Goal: Information Seeking & Learning: Compare options

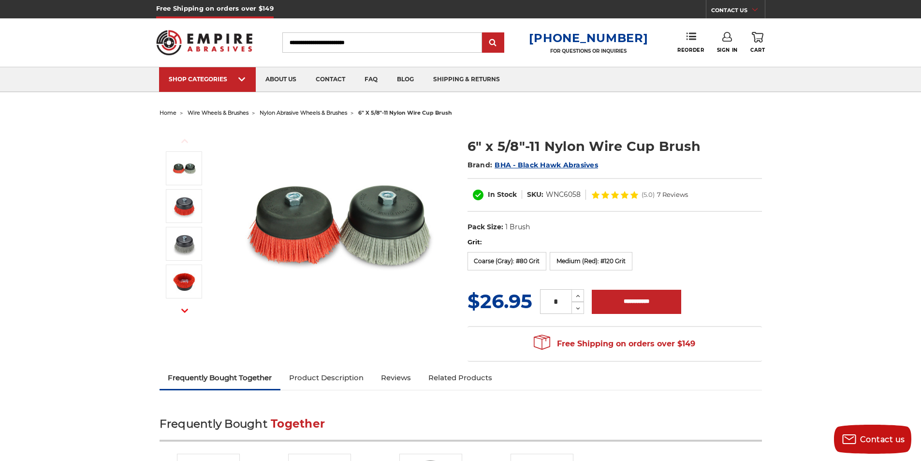
click at [309, 42] on input "Search" at bounding box center [382, 42] width 200 height 20
type input "*"
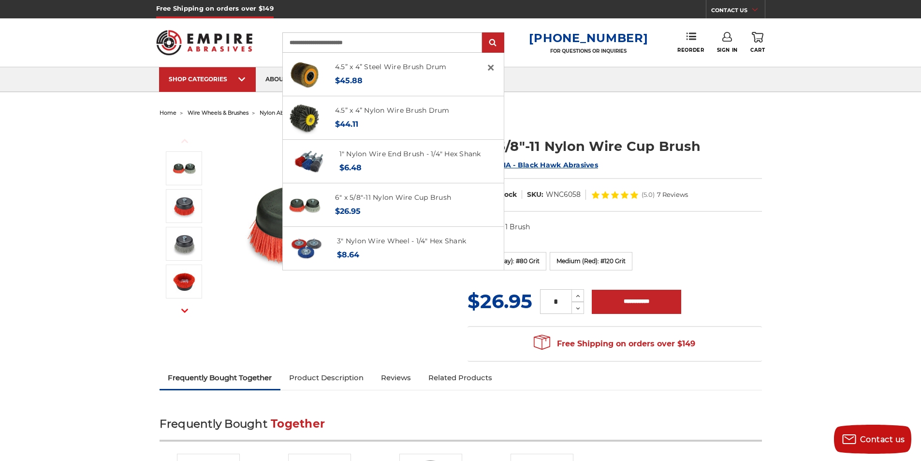
type input "**********"
click at [483, 33] on input "submit" at bounding box center [492, 42] width 19 height 19
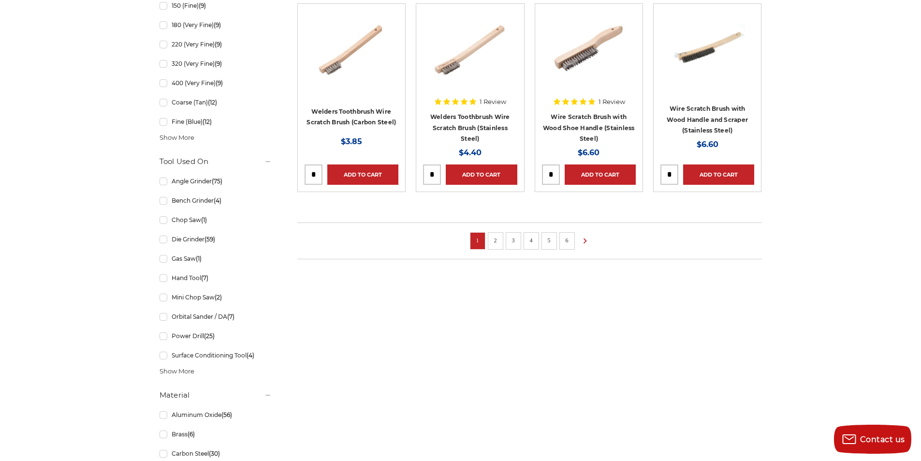
scroll to position [725, 0]
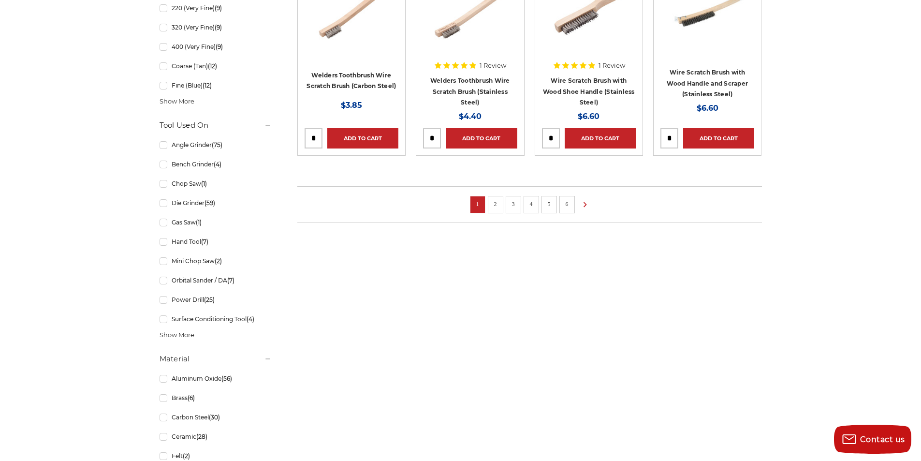
click at [494, 203] on link "2" at bounding box center [496, 204] width 10 height 11
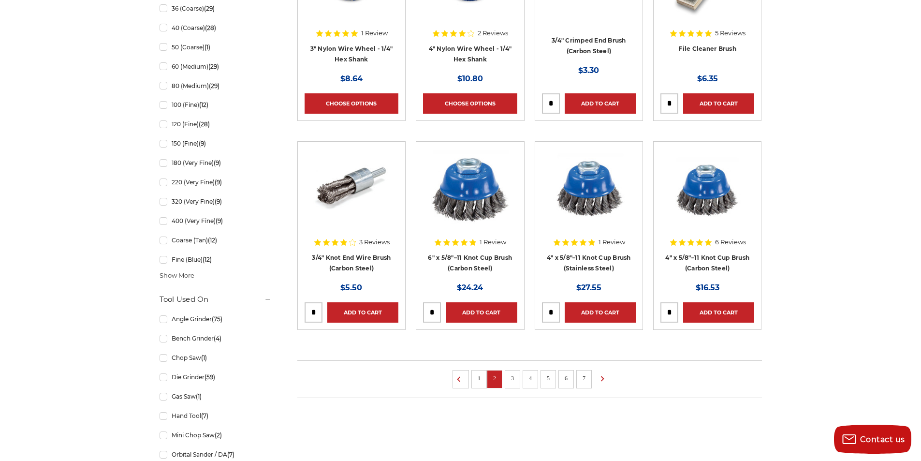
scroll to position [580, 0]
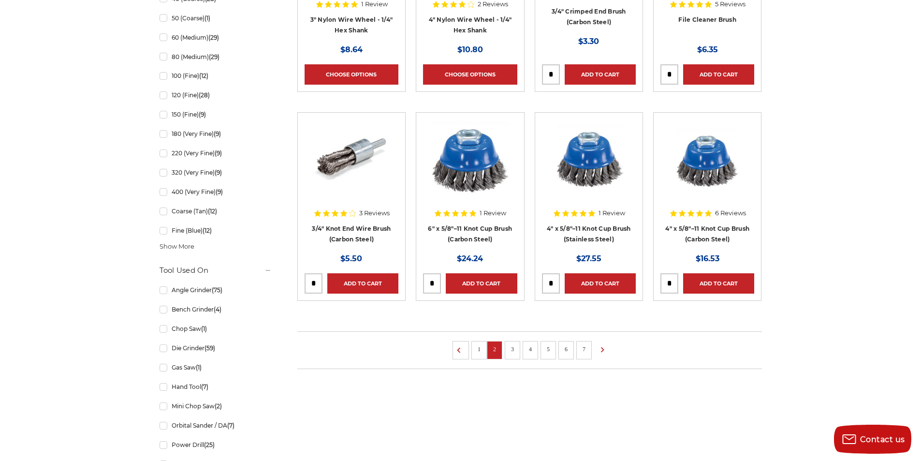
click at [509, 350] on link "3" at bounding box center [513, 349] width 10 height 11
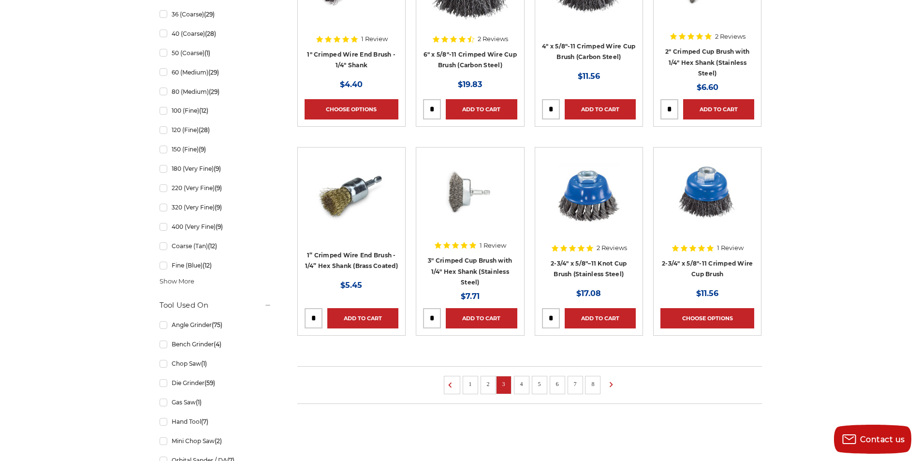
scroll to position [580, 0]
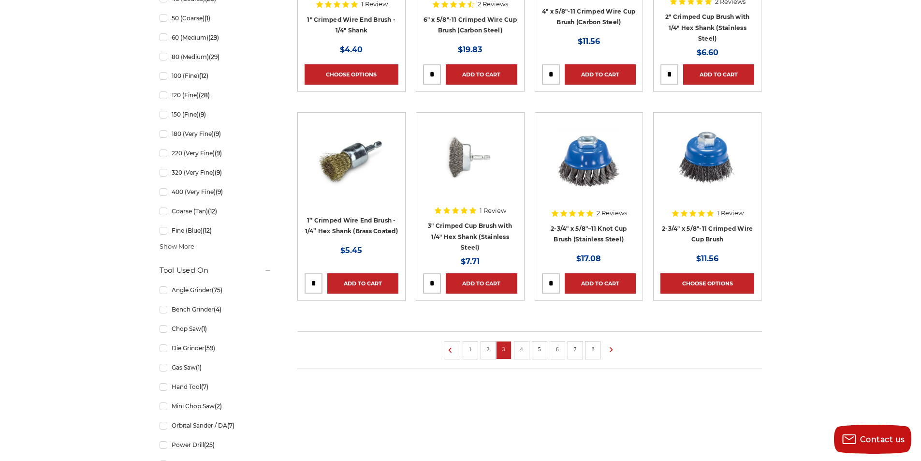
click at [523, 349] on link "4" at bounding box center [522, 349] width 10 height 11
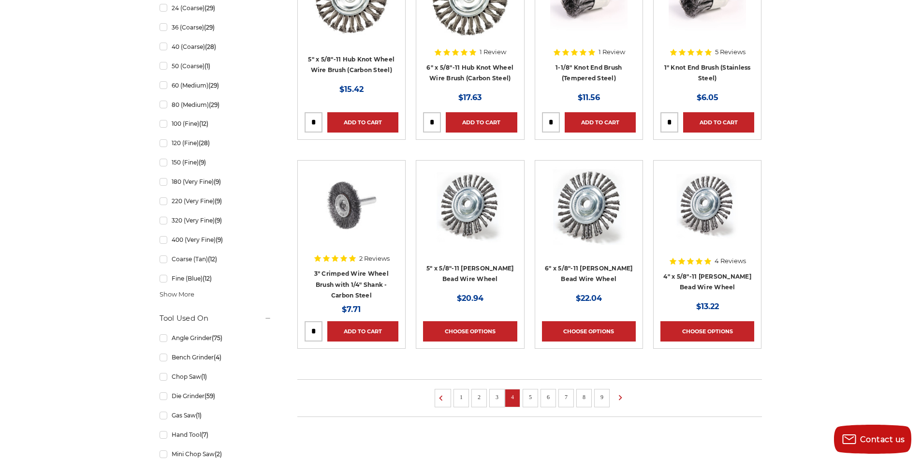
scroll to position [580, 0]
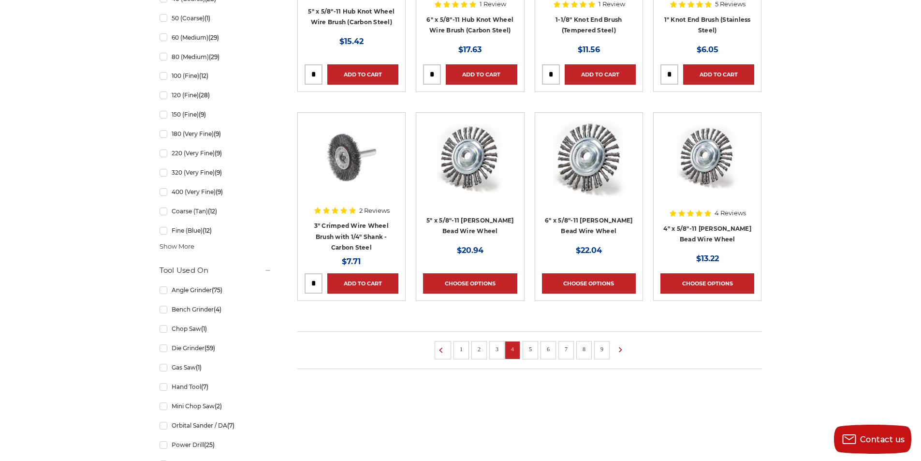
click at [528, 350] on link "5" at bounding box center [530, 349] width 10 height 11
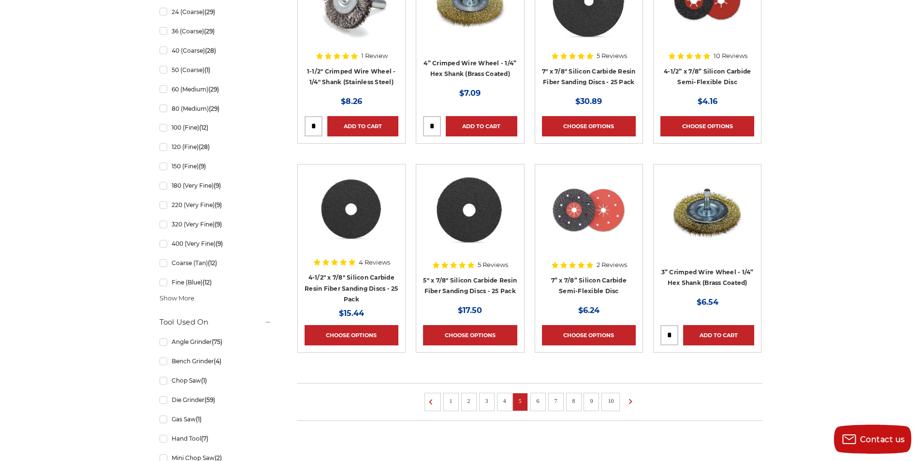
scroll to position [532, 0]
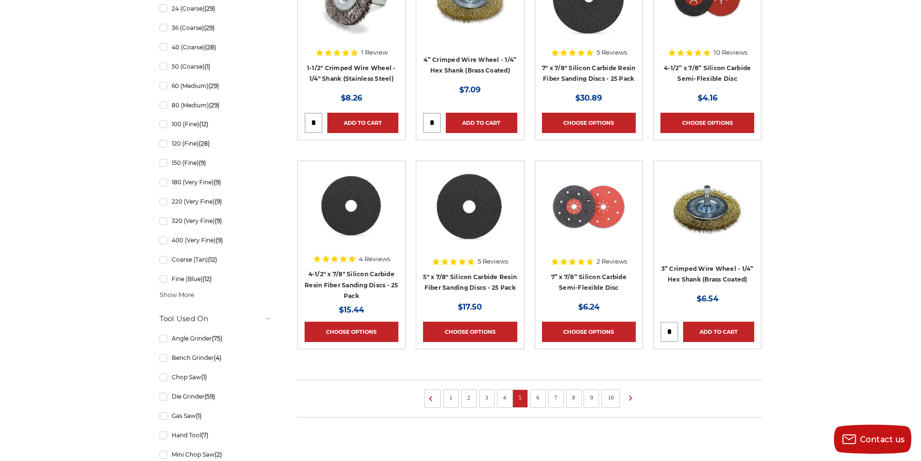
click at [537, 397] on link "6" at bounding box center [538, 397] width 10 height 11
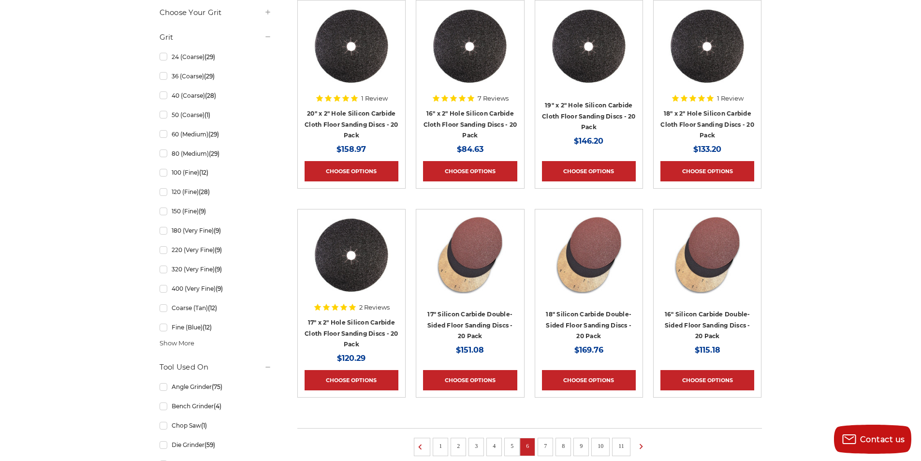
scroll to position [532, 0]
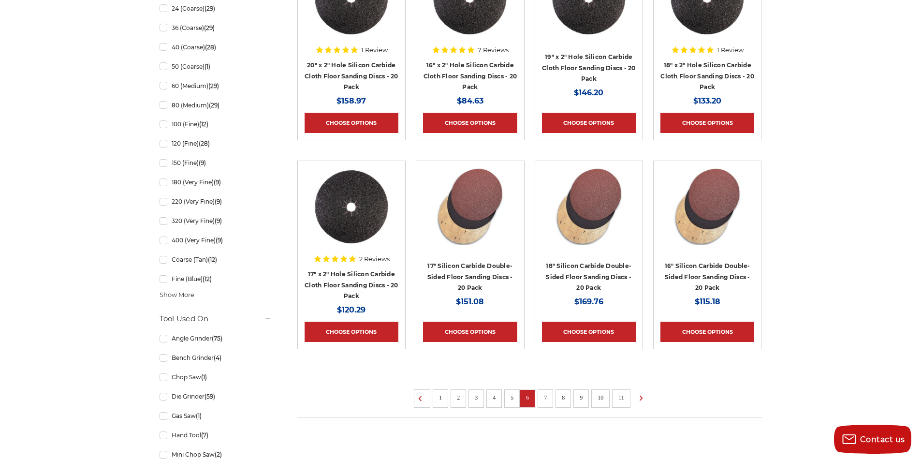
click at [545, 393] on link "7" at bounding box center [545, 397] width 10 height 11
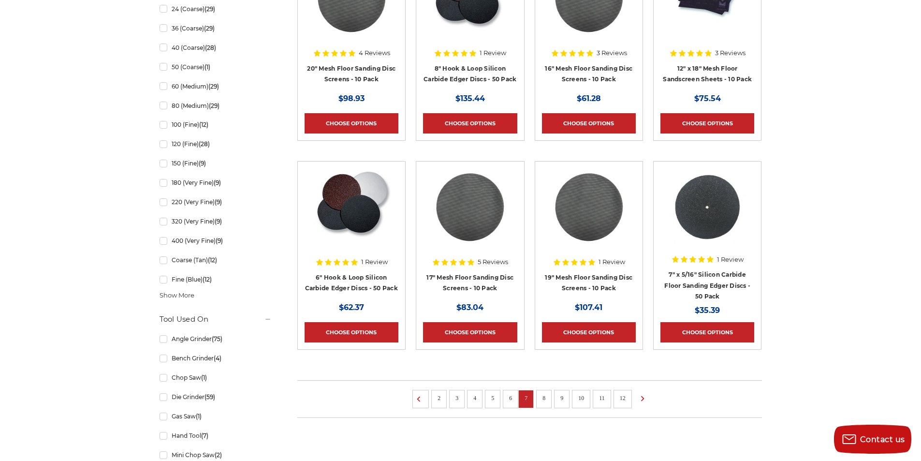
scroll to position [532, 0]
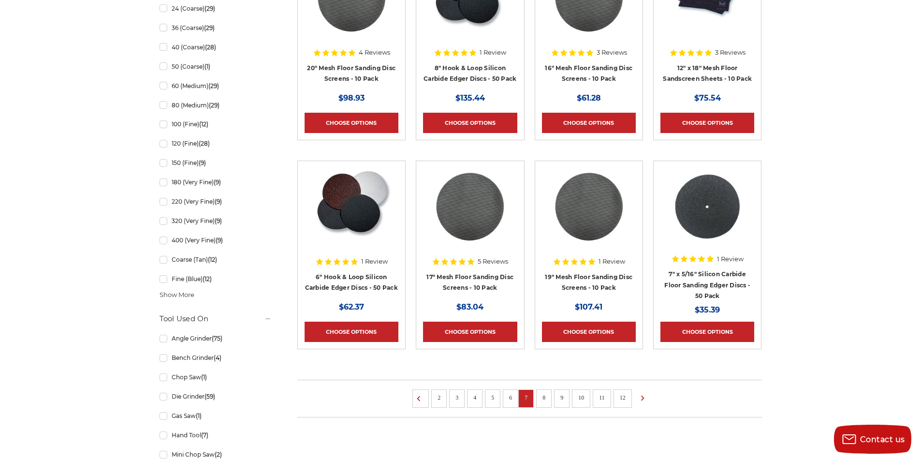
click at [547, 398] on link "8" at bounding box center [544, 397] width 10 height 11
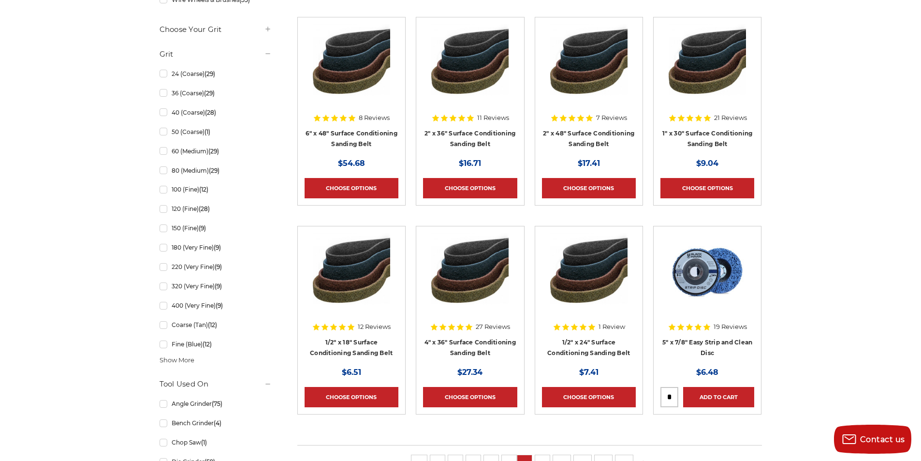
scroll to position [483, 0]
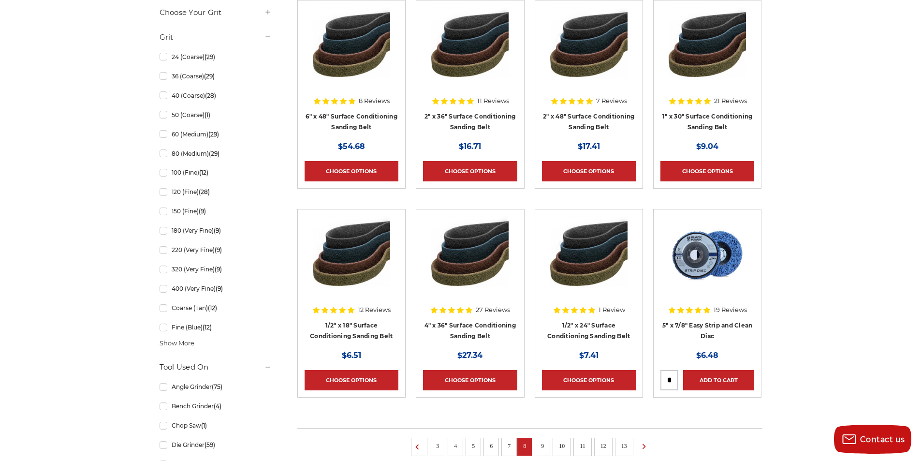
click at [538, 445] on link "9" at bounding box center [543, 445] width 10 height 11
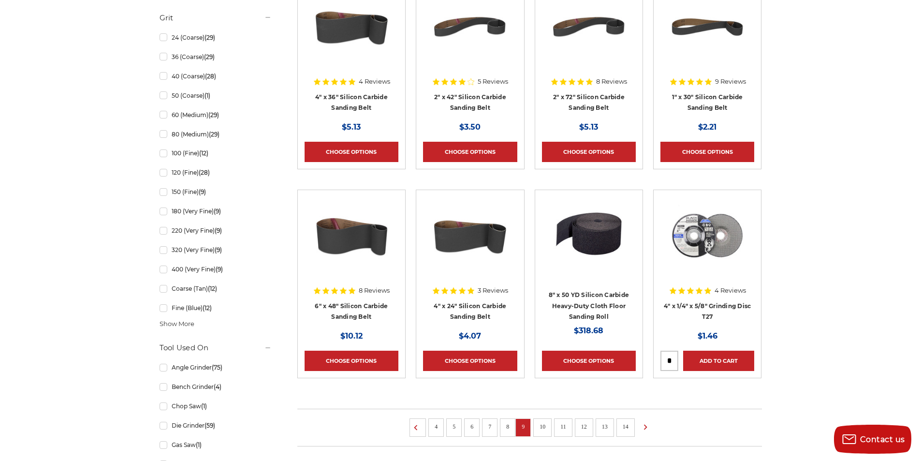
scroll to position [532, 0]
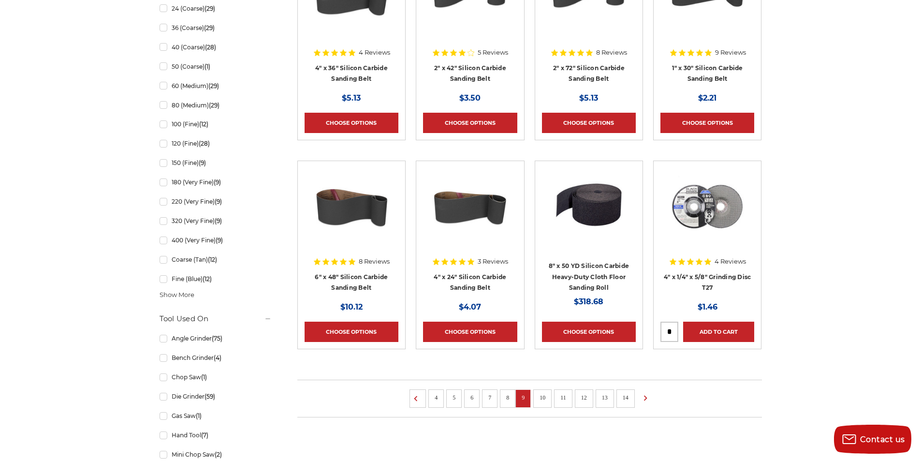
click at [536, 397] on link "10" at bounding box center [542, 397] width 13 height 11
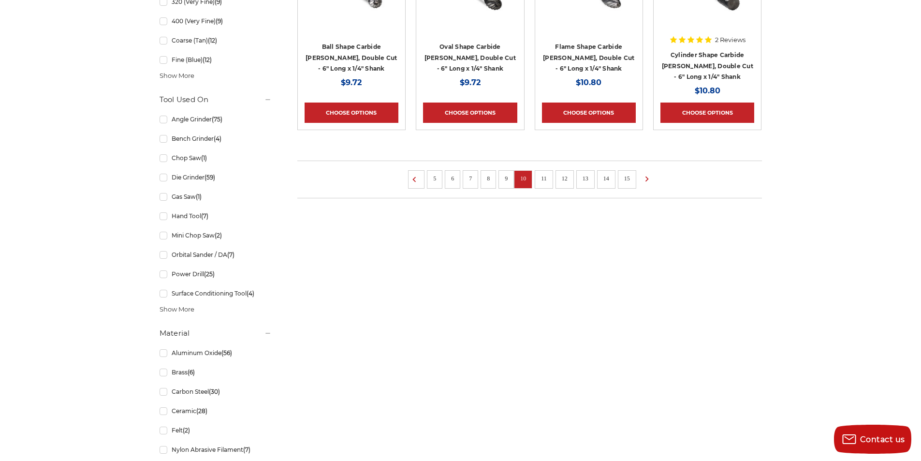
scroll to position [773, 0]
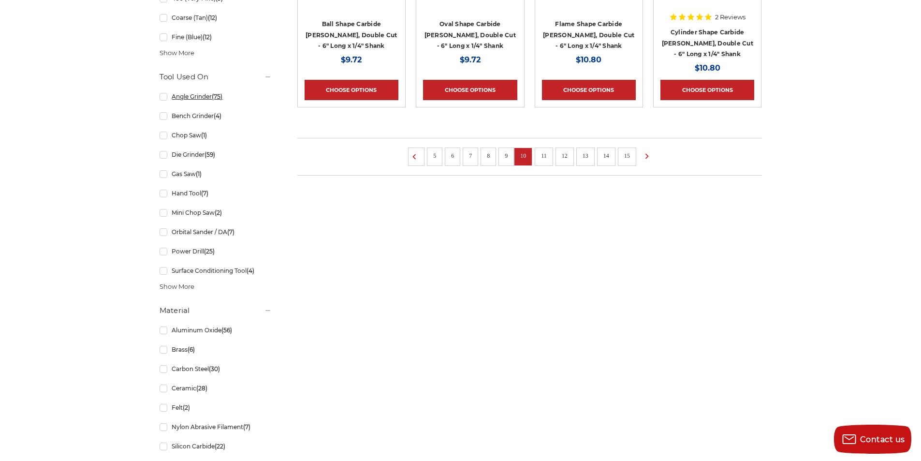
click at [165, 98] on link "Angle Grinder (75)" at bounding box center [216, 96] width 112 height 17
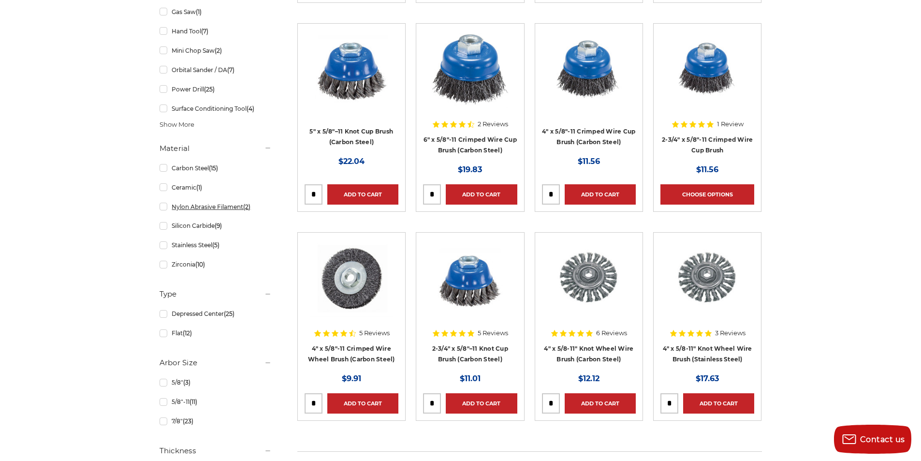
scroll to position [483, 0]
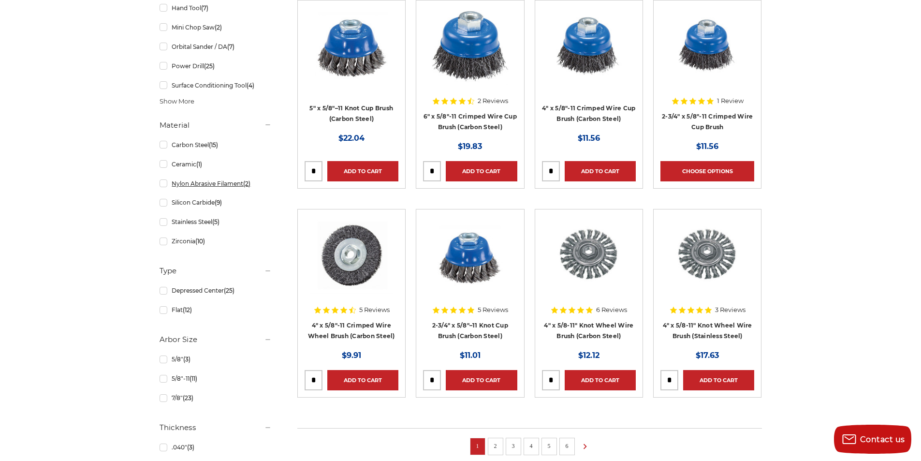
click at [161, 184] on link "Nylon Abrasive Filament (2)" at bounding box center [216, 183] width 112 height 17
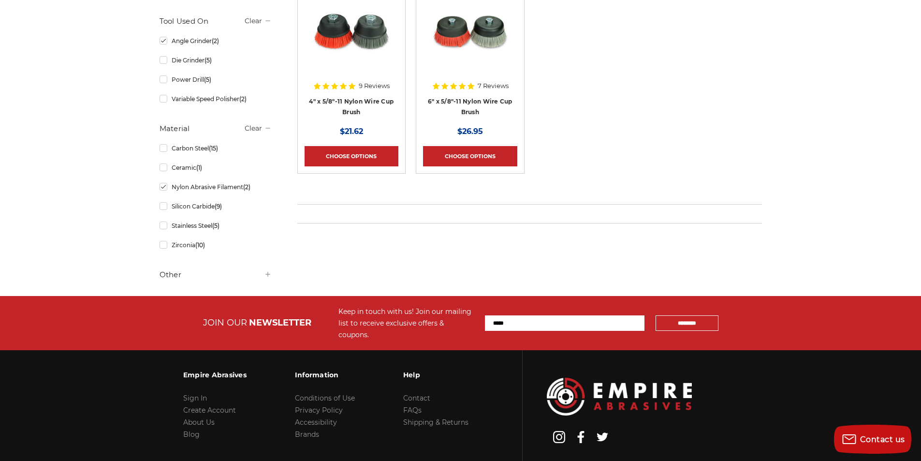
scroll to position [290, 0]
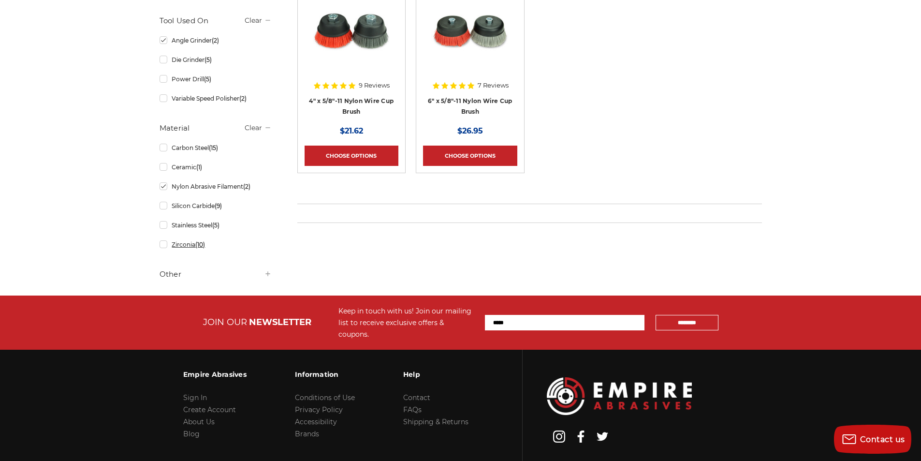
click at [163, 247] on link "Zirconia (10)" at bounding box center [216, 244] width 112 height 17
